Goal: Task Accomplishment & Management: Use online tool/utility

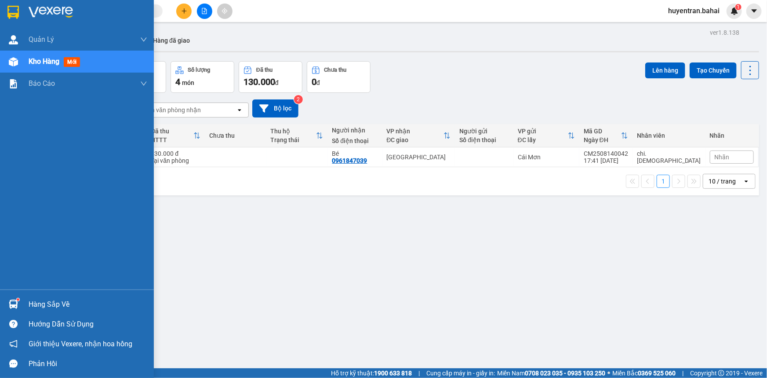
scroll to position [40, 0]
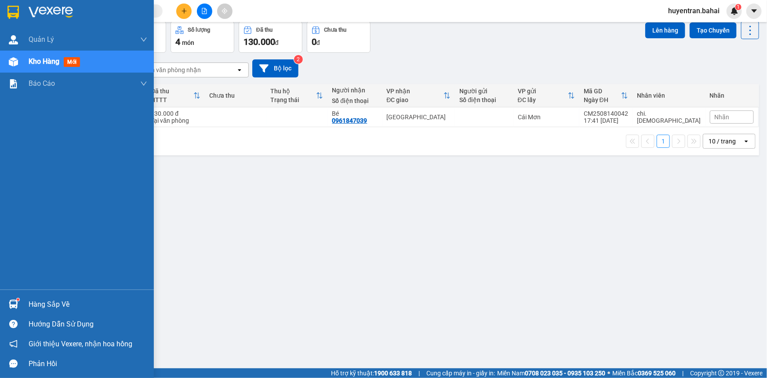
click at [11, 6] on img at bounding box center [12, 12] width 11 height 13
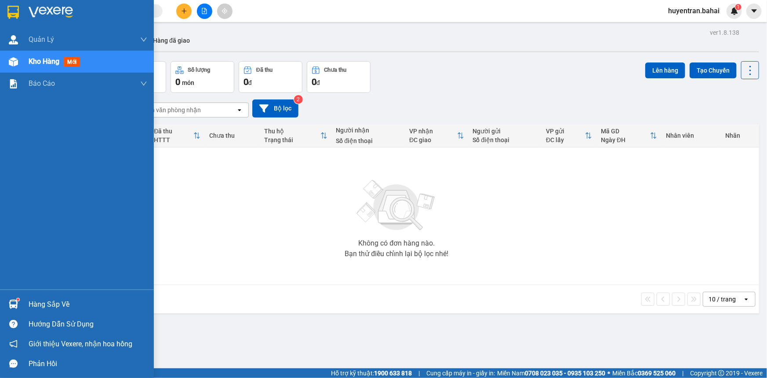
click at [18, 13] on img at bounding box center [12, 12] width 11 height 13
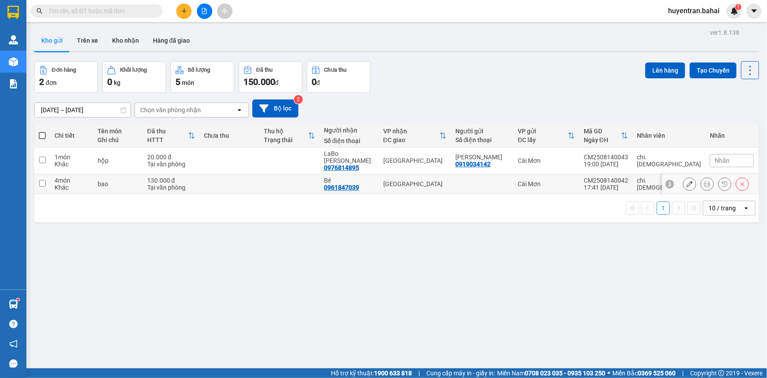
drag, startPoint x: 454, startPoint y: 178, endPoint x: 456, endPoint y: 167, distance: 11.1
click at [451, 174] on td "[GEOGRAPHIC_DATA]" at bounding box center [415, 184] width 72 height 20
checkbox input "true"
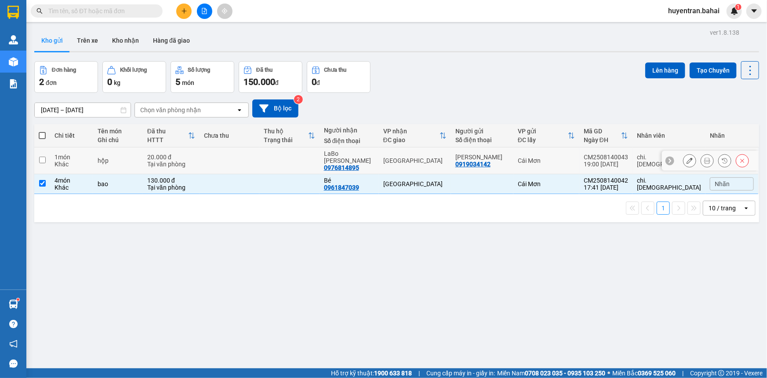
click at [451, 161] on td "[GEOGRAPHIC_DATA]" at bounding box center [415, 160] width 72 height 27
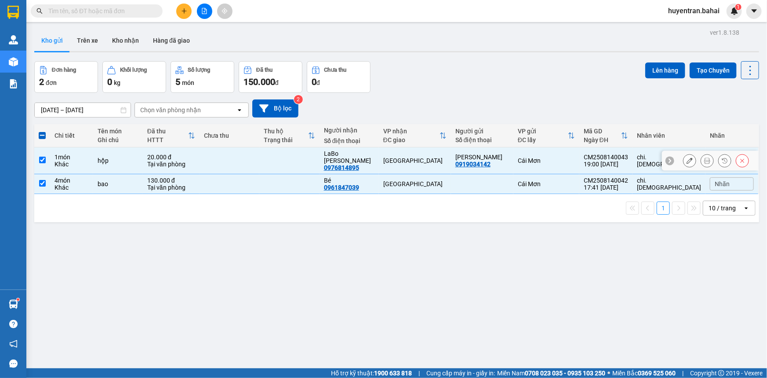
checkbox input "true"
click at [655, 71] on button "Lên hàng" at bounding box center [666, 70] width 40 height 16
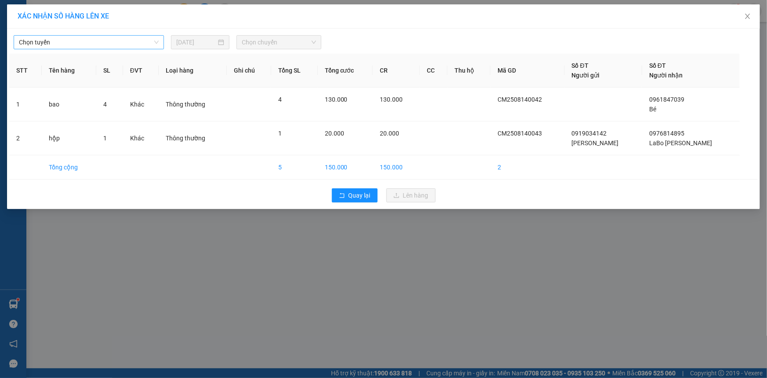
click at [128, 47] on span "Chọn tuyến" at bounding box center [89, 42] width 140 height 13
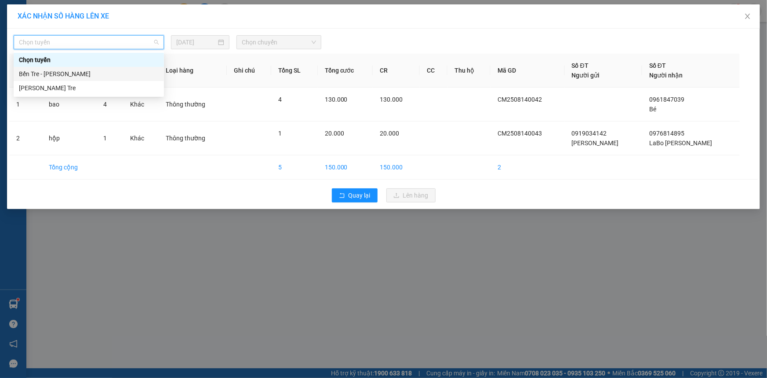
click at [96, 78] on div "Bến Tre - Hồ Chí Minh" at bounding box center [89, 74] width 140 height 10
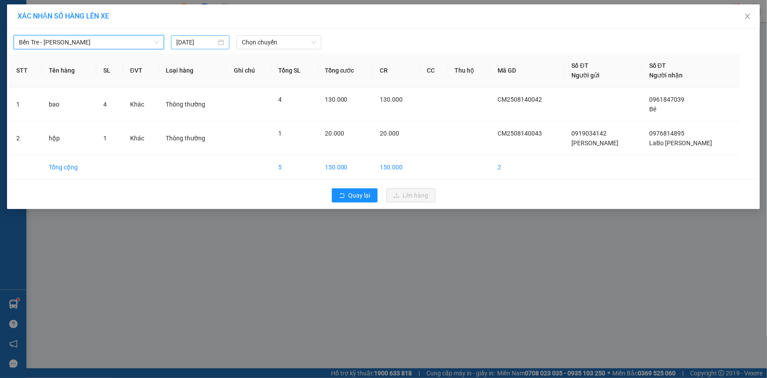
click at [216, 45] on input "[DATE]" at bounding box center [196, 42] width 40 height 10
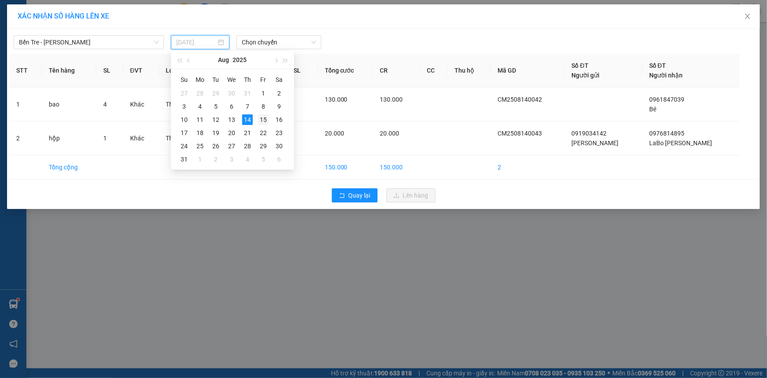
click at [260, 119] on div "15" at bounding box center [263, 119] width 11 height 11
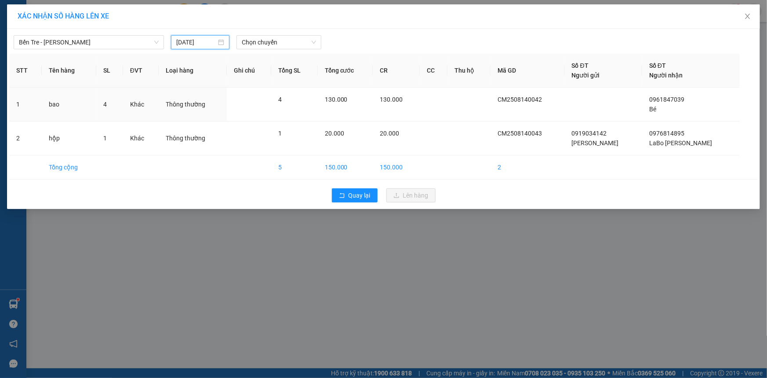
type input "15/08/2025"
click at [278, 43] on span "Chọn chuyến" at bounding box center [279, 42] width 74 height 13
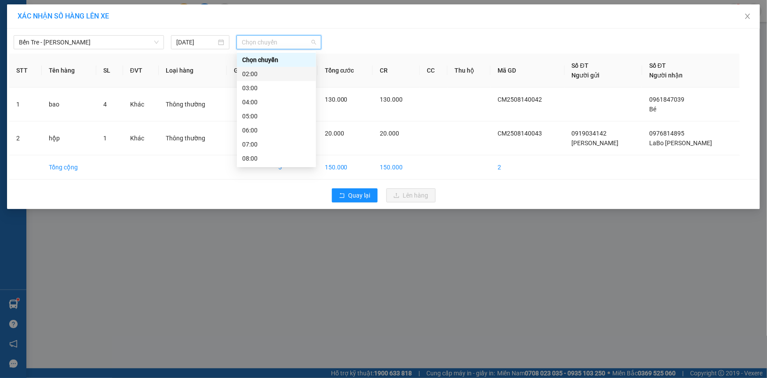
click at [274, 72] on div "02:00" at bounding box center [276, 74] width 69 height 10
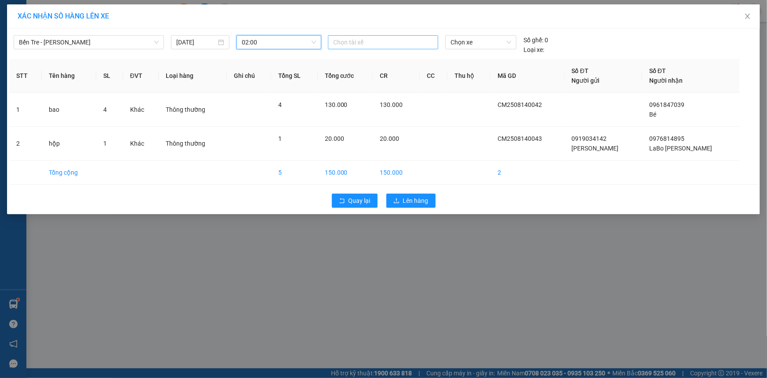
click at [362, 37] on div at bounding box center [383, 42] width 106 height 11
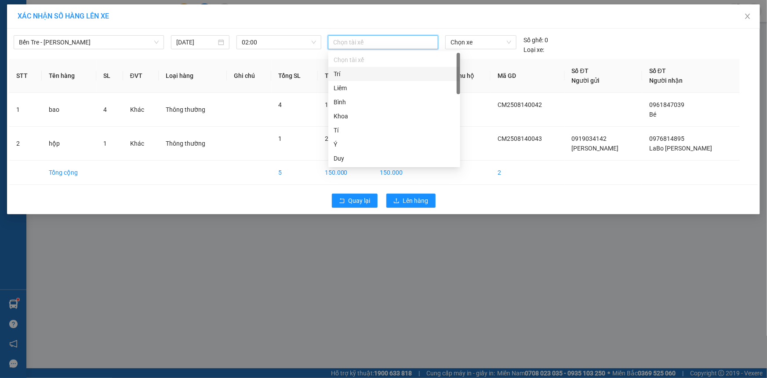
type input "b"
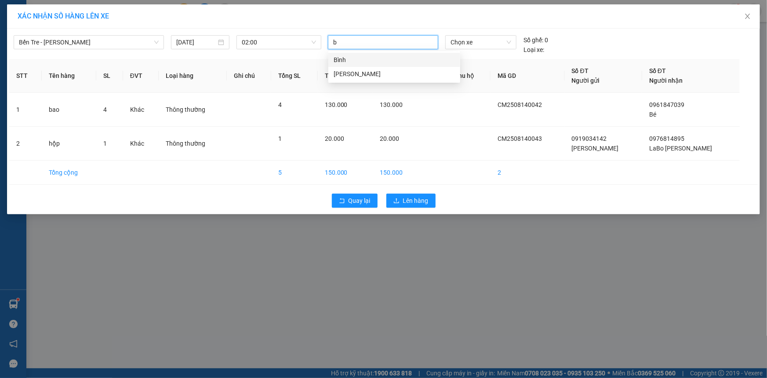
click at [359, 59] on div "Bình" at bounding box center [394, 60] width 121 height 10
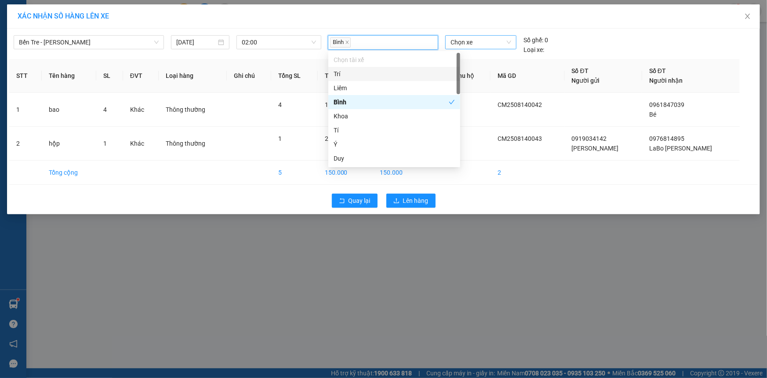
click at [458, 44] on span "Chọn xe" at bounding box center [481, 42] width 61 height 13
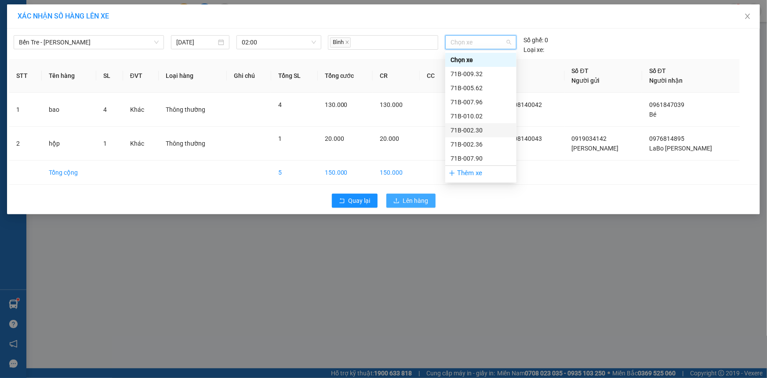
click at [424, 202] on span "Lên hàng" at bounding box center [416, 201] width 26 height 10
